Goal: Book appointment/travel/reservation

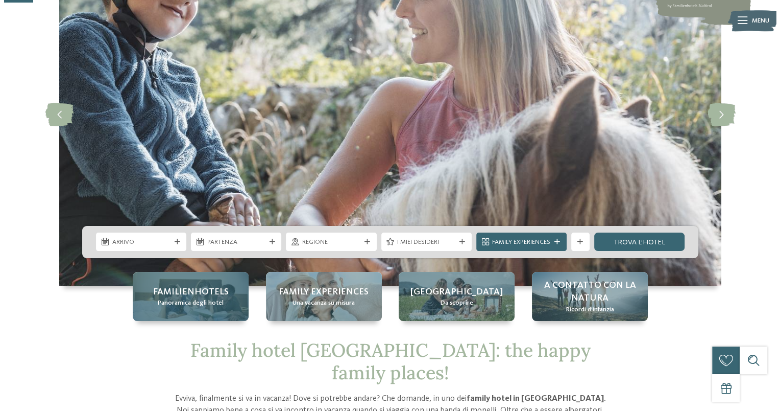
scroll to position [153, 0]
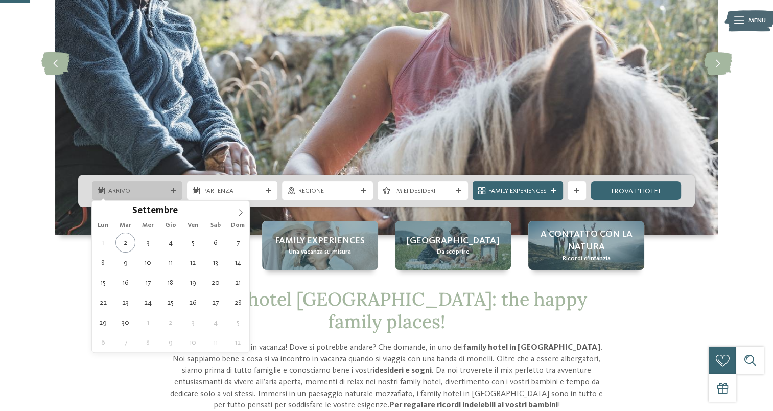
click at [174, 194] on div "Arrivo" at bounding box center [137, 190] width 90 height 18
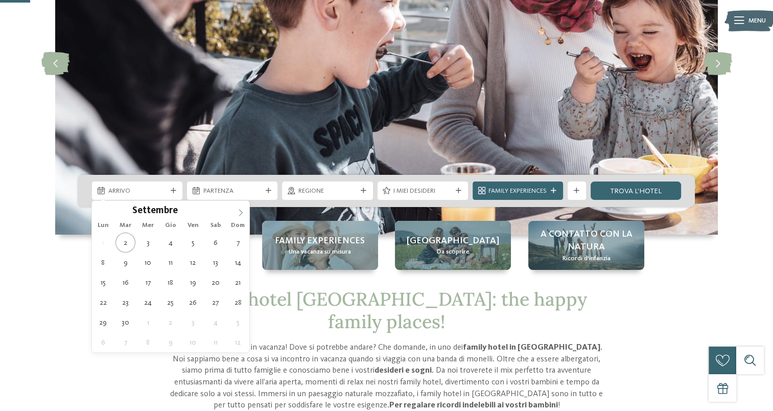
click at [241, 211] on icon at bounding box center [240, 212] width 7 height 7
click at [241, 211] on icon at bounding box center [241, 212] width 4 height 7
click at [241, 214] on icon at bounding box center [240, 212] width 7 height 7
click at [240, 209] on icon at bounding box center [240, 212] width 7 height 7
type input "****"
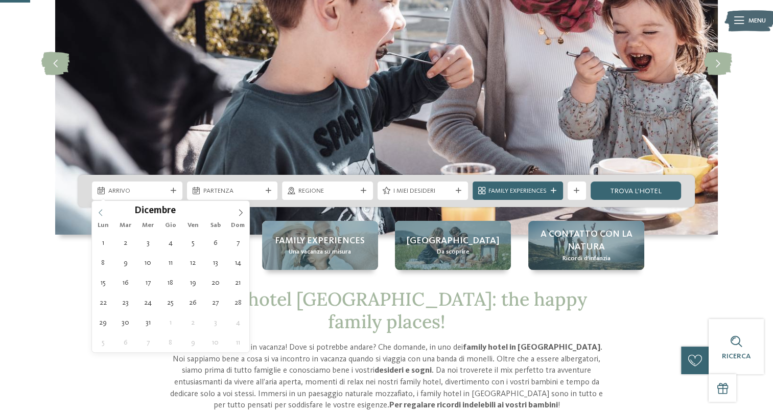
click at [100, 209] on icon at bounding box center [100, 212] width 7 height 7
type div "[DATE]"
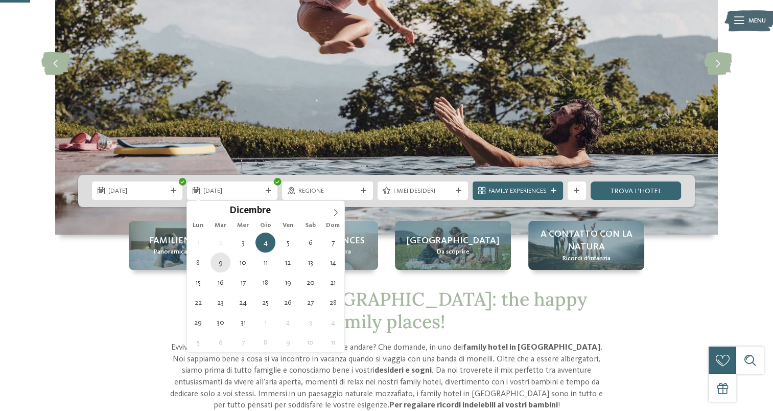
type div "[DATE]"
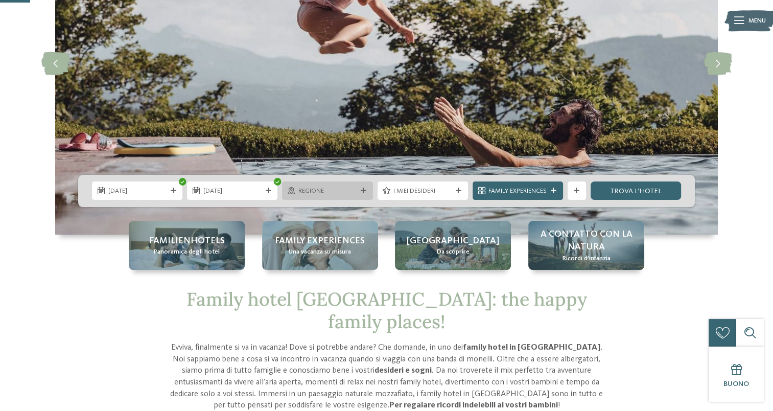
click at [325, 193] on span "Regione" at bounding box center [327, 190] width 58 height 9
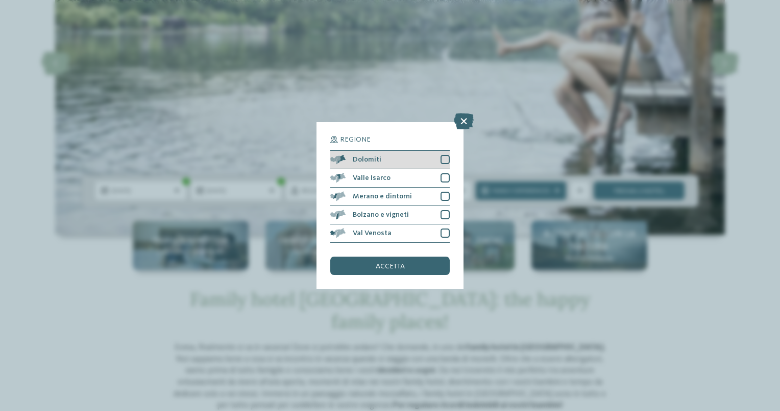
click at [440, 155] on div "Dolomiti" at bounding box center [389, 160] width 119 height 18
click at [388, 265] on span "accetta" at bounding box center [390, 265] width 29 height 7
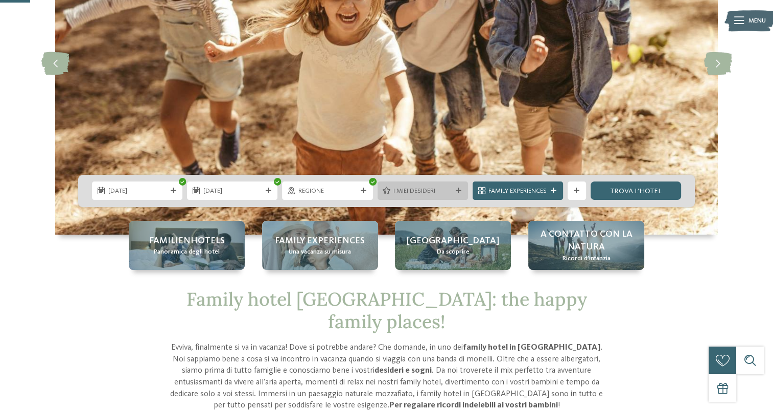
click at [447, 187] on span "I miei desideri" at bounding box center [422, 190] width 58 height 9
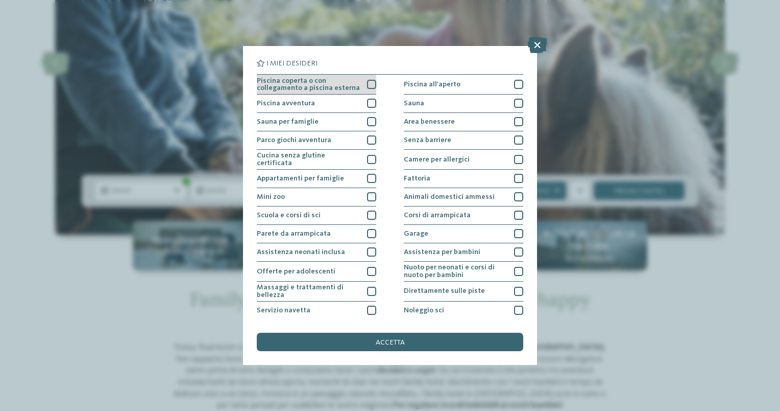
click at [368, 86] on div at bounding box center [371, 84] width 9 height 9
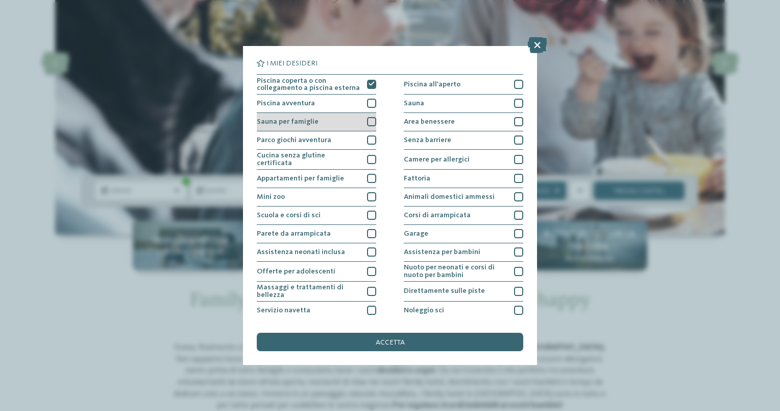
click at [367, 124] on div at bounding box center [371, 121] width 9 height 9
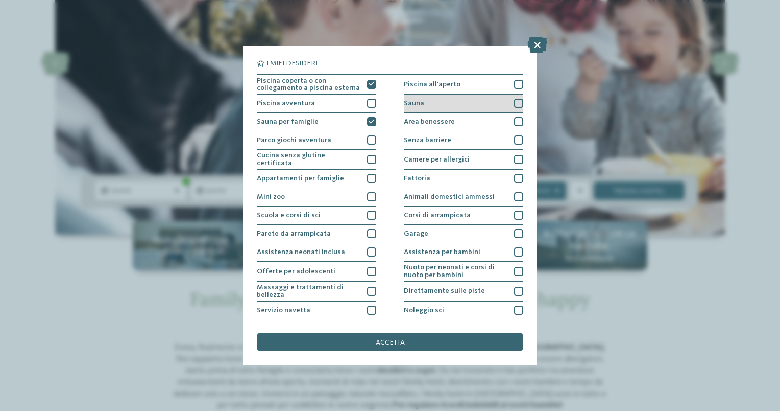
click at [514, 100] on div at bounding box center [518, 103] width 9 height 9
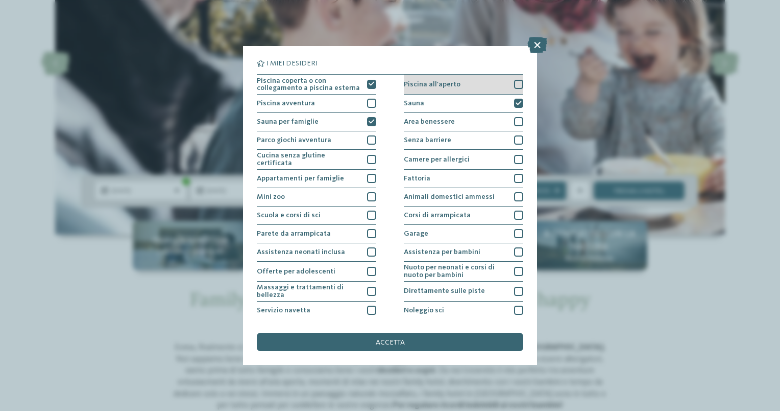
click at [516, 84] on div at bounding box center [518, 84] width 9 height 9
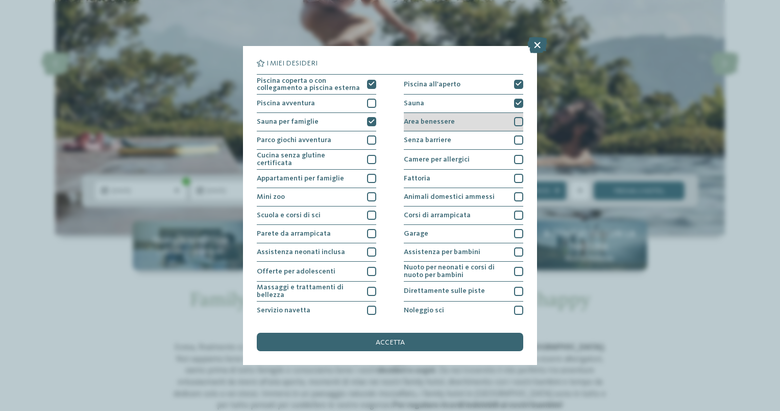
click at [515, 119] on div at bounding box center [518, 121] width 9 height 9
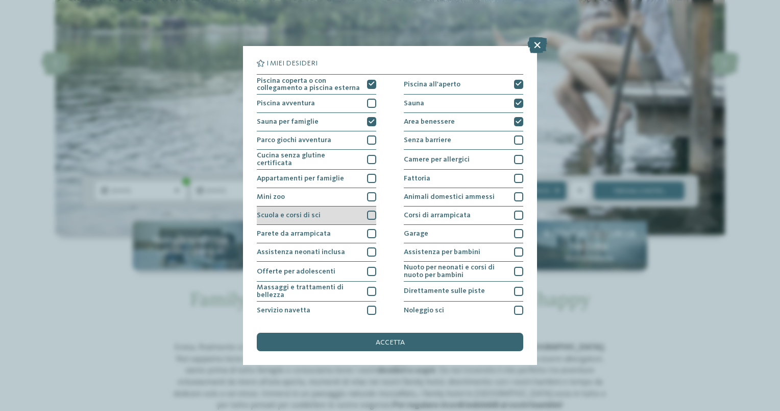
click at [373, 211] on div "Piscina coperta o con collegamento a piscina esterna Piscina all'aperto Piscina…" at bounding box center [390, 233] width 267 height 319
click at [370, 210] on div at bounding box center [371, 214] width 9 height 9
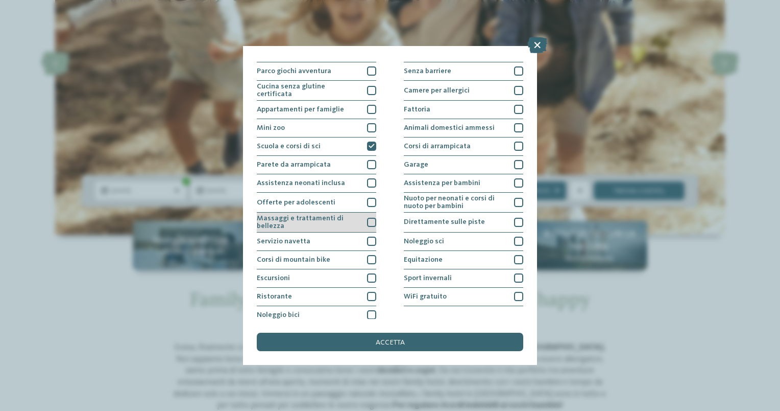
scroll to position [73, 0]
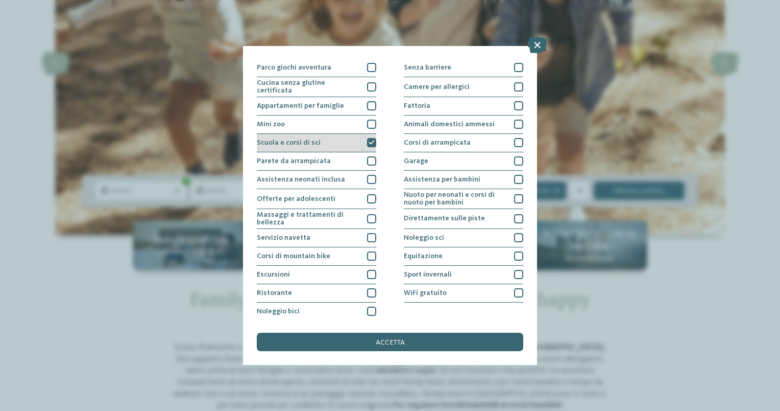
click at [370, 142] on icon at bounding box center [372, 143] width 6 height 6
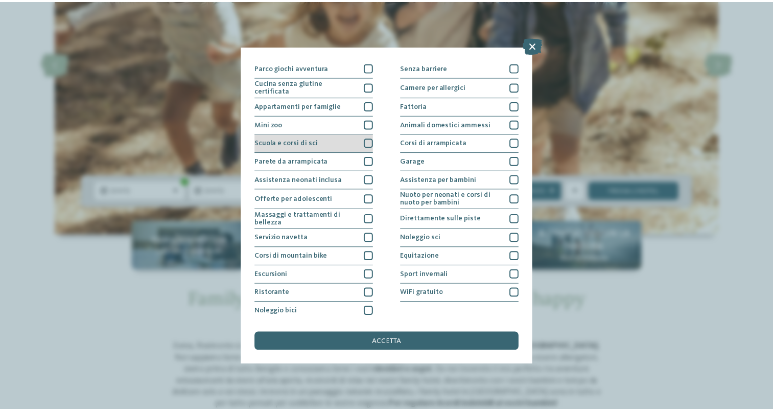
scroll to position [0, 0]
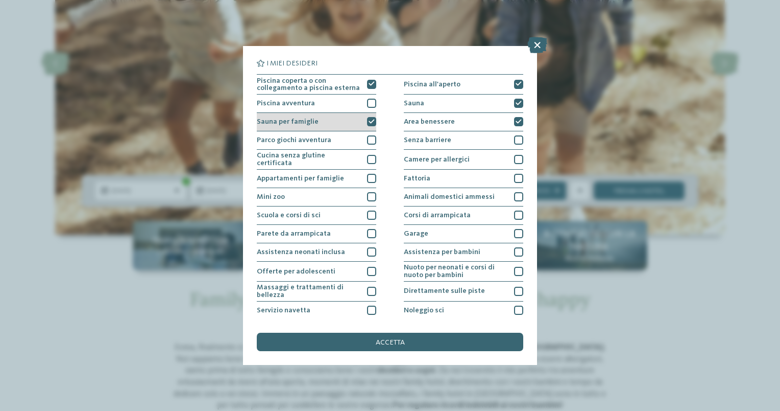
click at [369, 121] on icon at bounding box center [372, 122] width 6 height 6
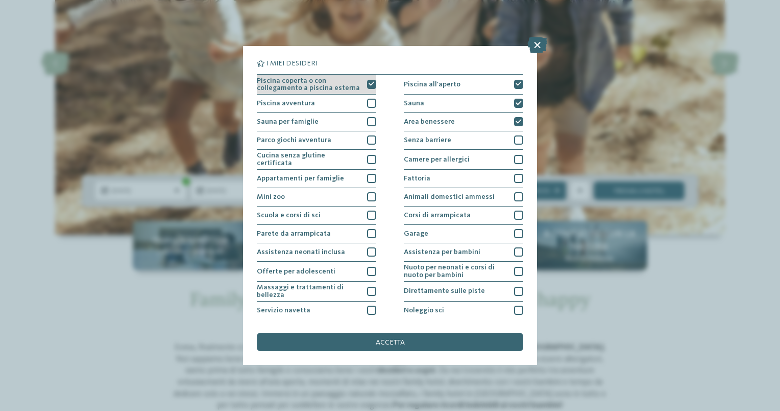
click at [373, 83] on div at bounding box center [371, 84] width 9 height 9
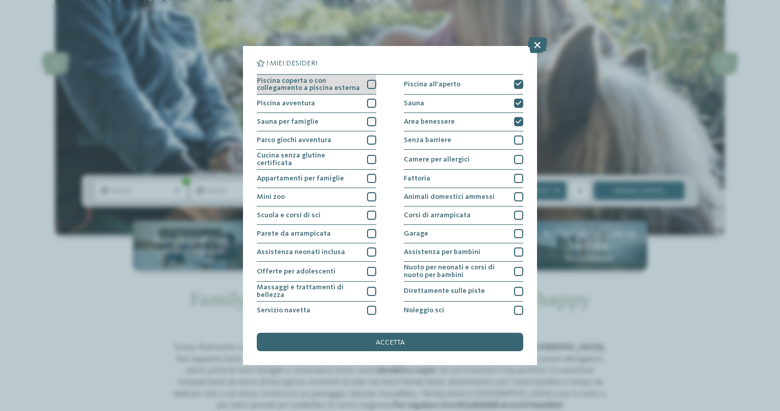
click at [372, 84] on div at bounding box center [371, 84] width 9 height 9
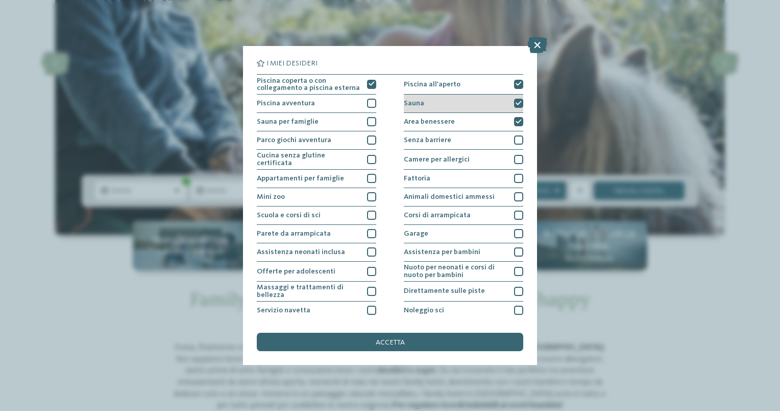
click at [516, 102] on icon at bounding box center [519, 104] width 6 height 6
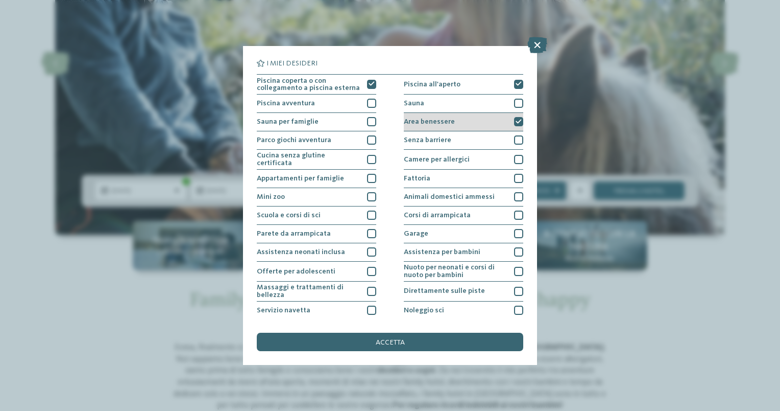
click at [516, 117] on div at bounding box center [518, 121] width 9 height 9
click at [400, 342] on span "accetta" at bounding box center [390, 342] width 29 height 7
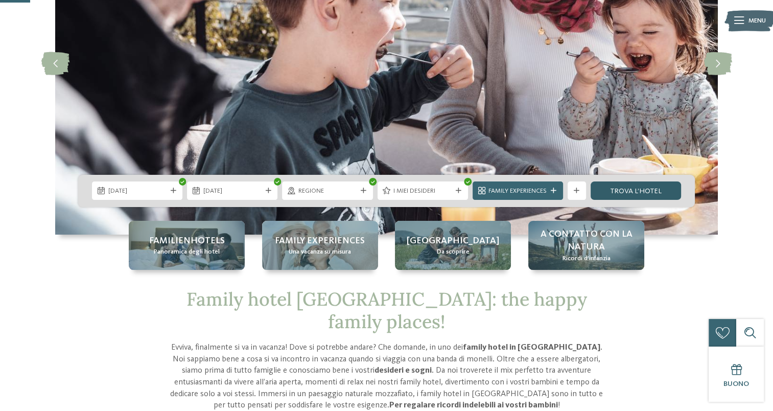
click at [622, 190] on link "trova l’hotel" at bounding box center [635, 190] width 90 height 18
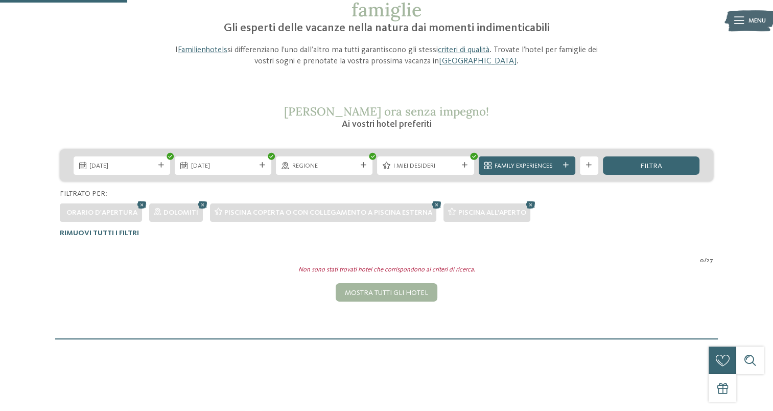
scroll to position [86, 0]
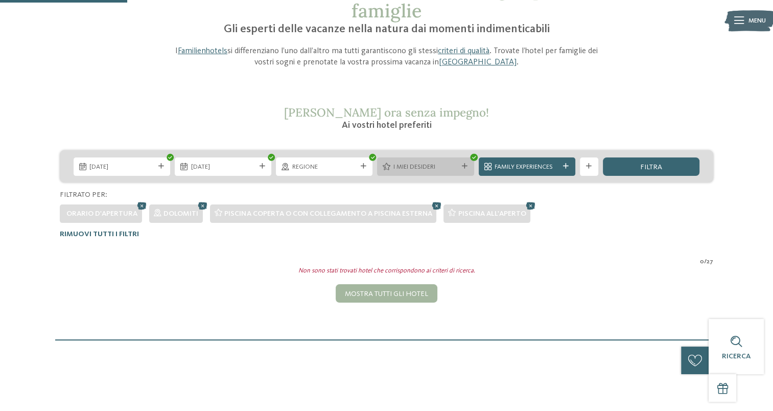
click at [435, 161] on div "I miei desideri" at bounding box center [425, 166] width 69 height 10
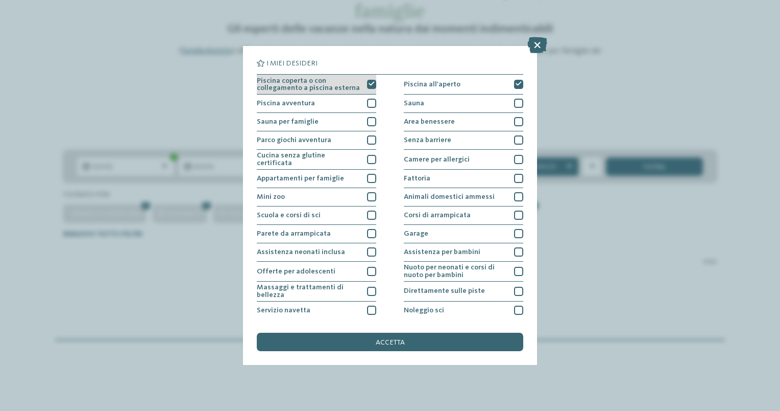
click at [370, 81] on div at bounding box center [371, 84] width 9 height 9
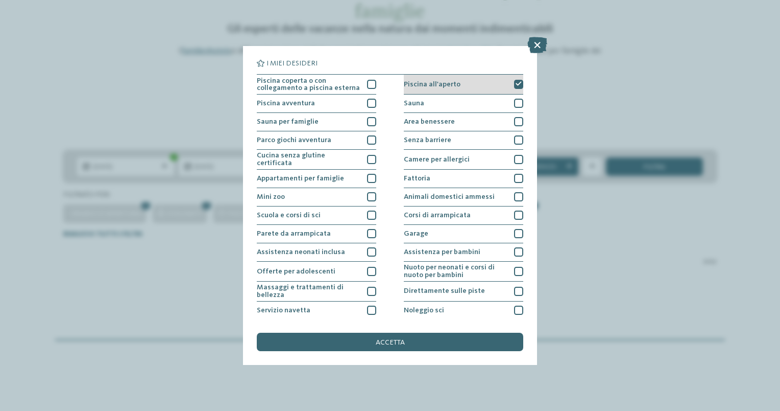
click at [516, 81] on icon at bounding box center [519, 84] width 6 height 6
click at [406, 339] on div "accetta" at bounding box center [390, 341] width 267 height 18
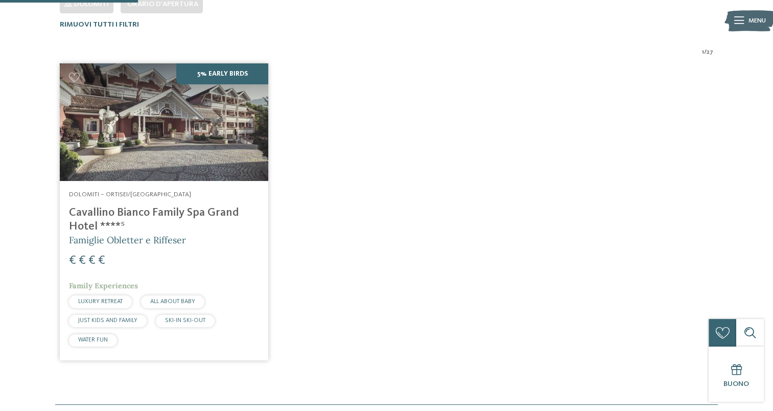
scroll to position [142, 0]
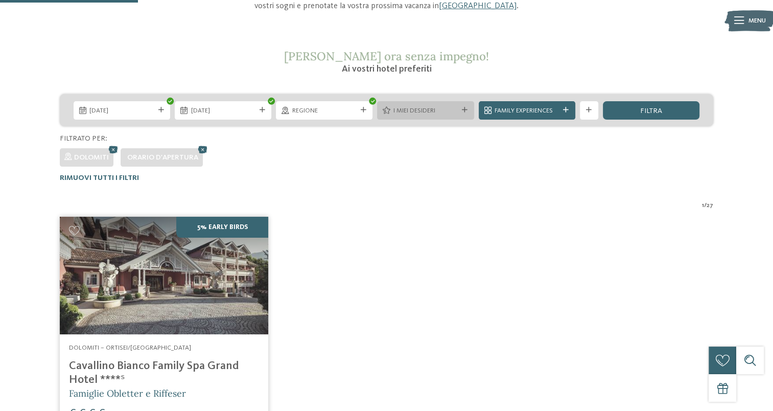
click at [443, 113] on span "I miei desideri" at bounding box center [425, 110] width 64 height 9
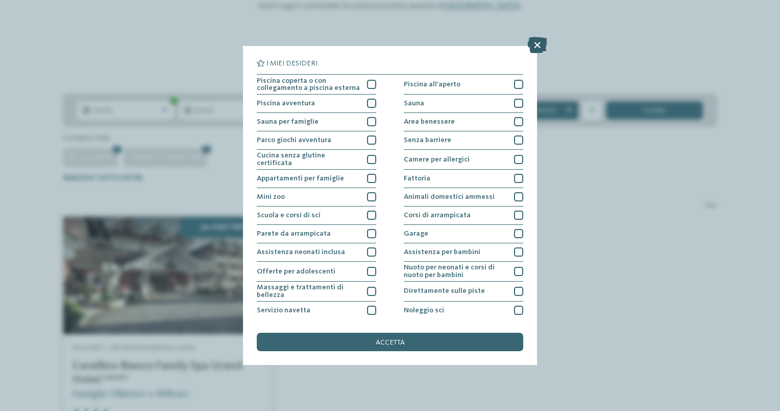
click at [543, 40] on icon at bounding box center [537, 45] width 20 height 16
